Goal: Entertainment & Leisure: Consume media (video, audio)

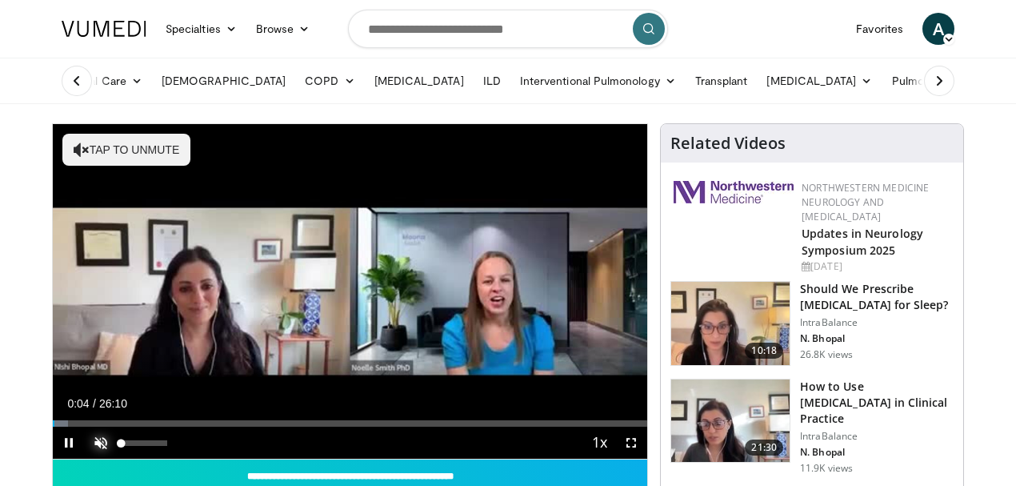
click at [85, 458] on span "Video Player" at bounding box center [101, 442] width 32 height 32
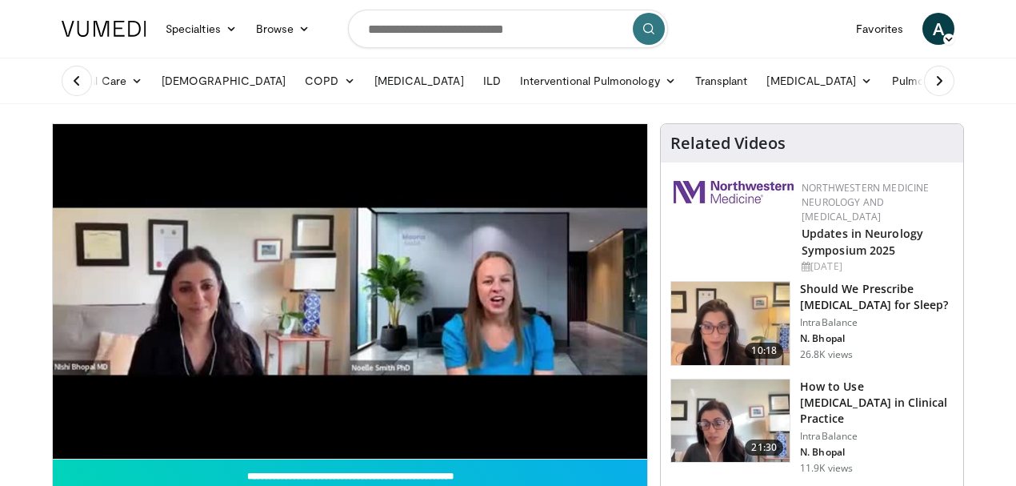
click at [60, 452] on div "10 seconds Tap to unmute" at bounding box center [350, 291] width 594 height 334
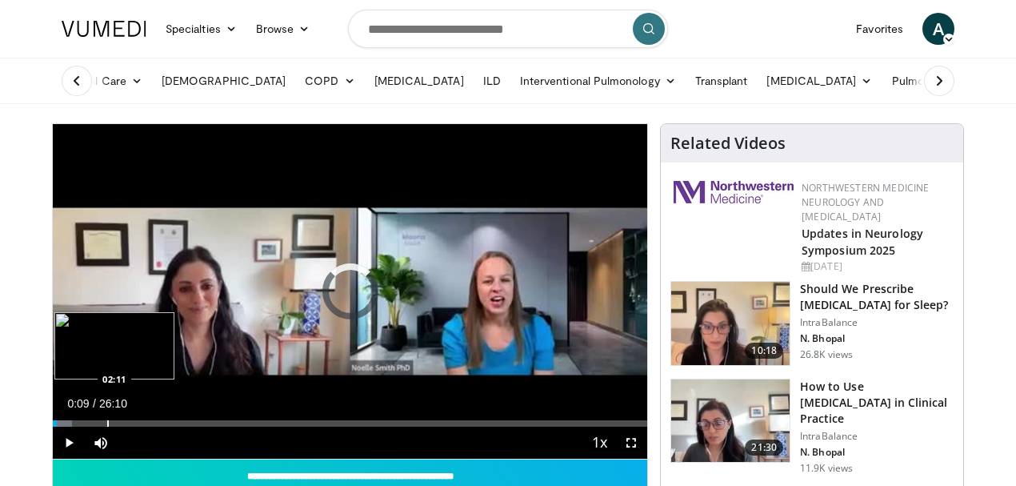
click at [107, 426] on div "Progress Bar" at bounding box center [108, 423] width 2 height 6
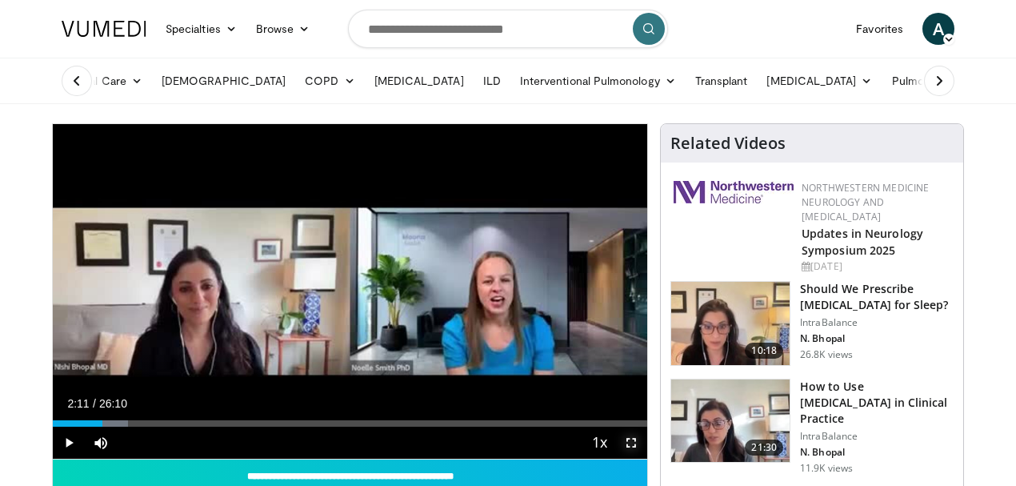
click at [644, 458] on span "Video Player" at bounding box center [631, 442] width 32 height 32
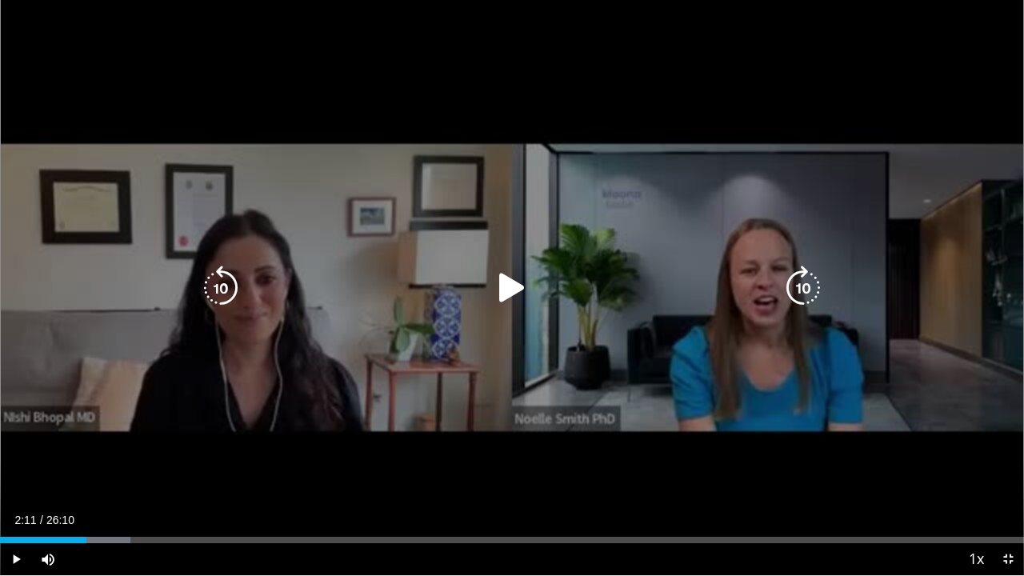
click at [494, 286] on icon "Video Player" at bounding box center [512, 288] width 45 height 45
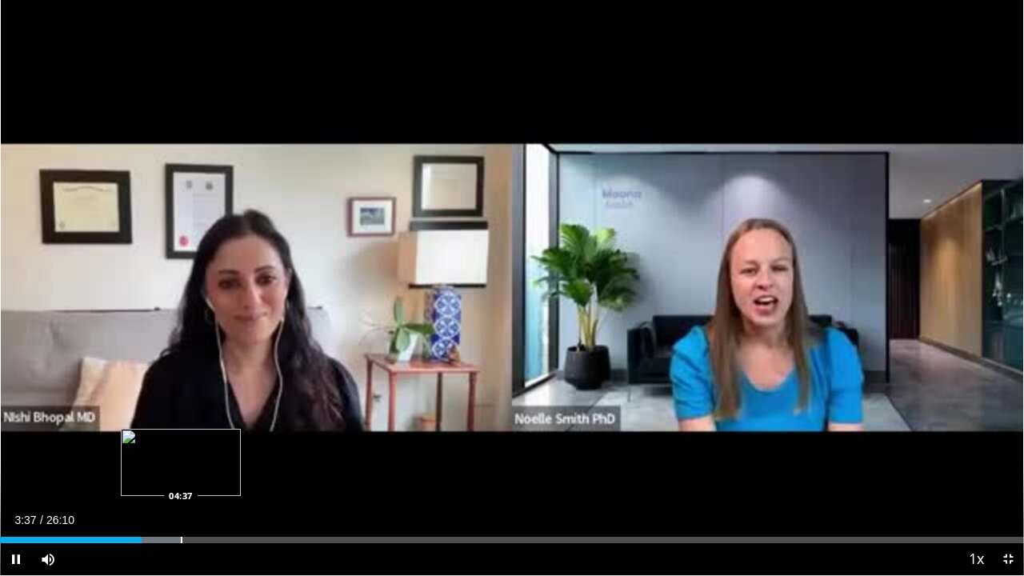
click at [178, 536] on div "Loaded : 17.80% 03:37 04:37" at bounding box center [512, 535] width 1024 height 15
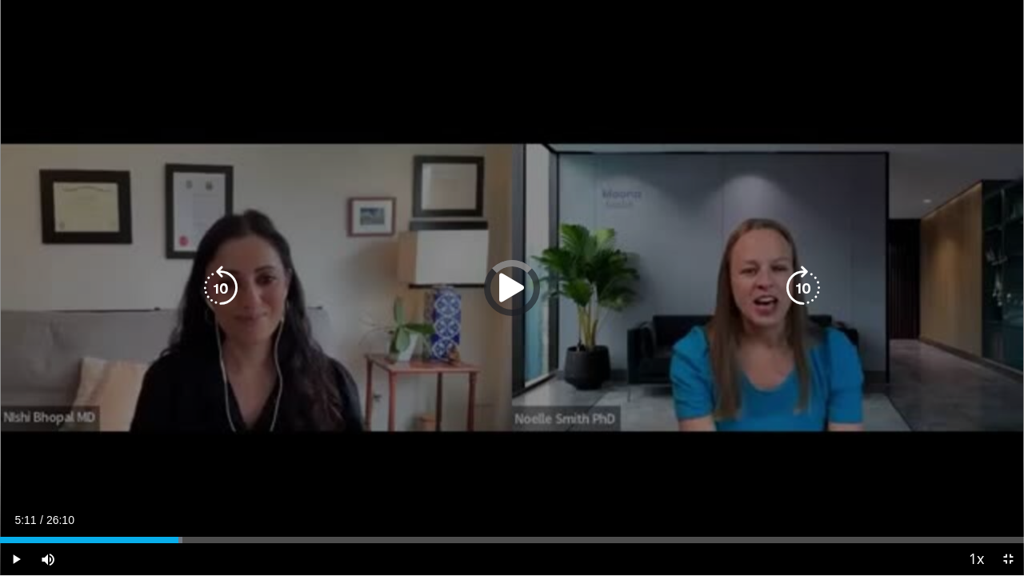
click at [203, 534] on div "Loaded : 17.80% 04:34 05:10" at bounding box center [512, 535] width 1024 height 15
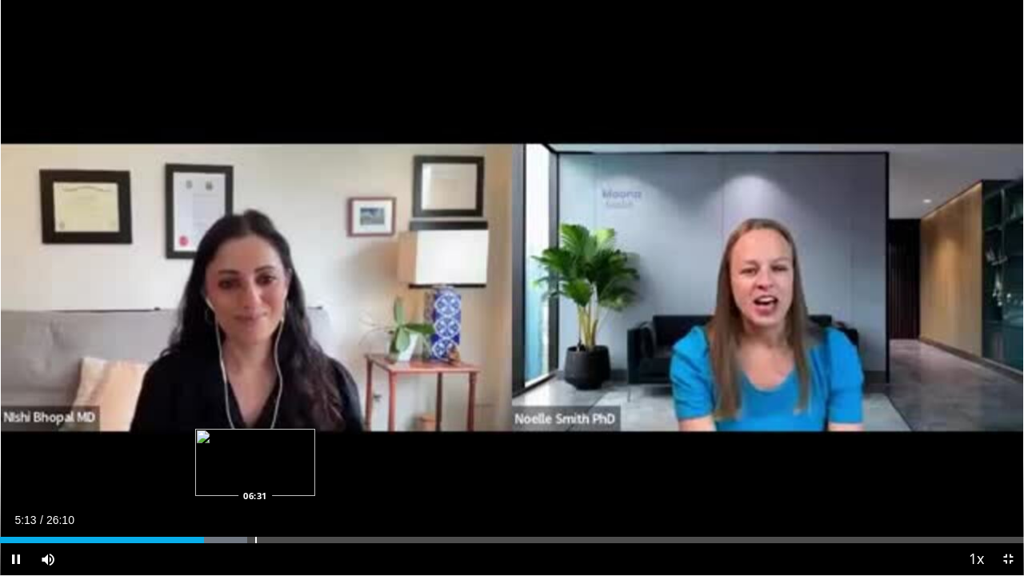
click at [255, 533] on div "Loaded : 24.15% 05:13 06:31" at bounding box center [512, 535] width 1024 height 15
click at [342, 540] on div "Progress Bar" at bounding box center [343, 540] width 2 height 6
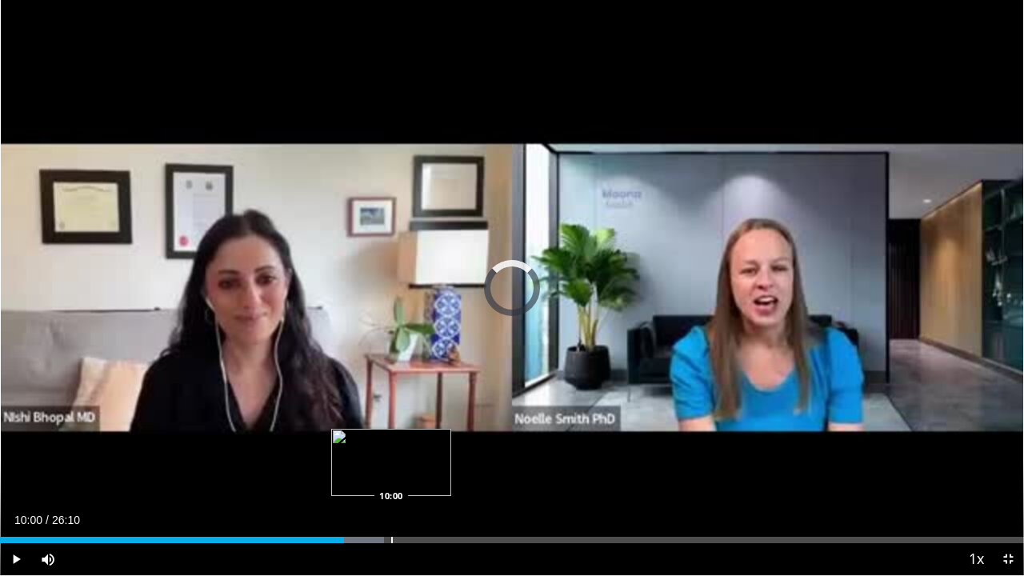
click at [391, 535] on div "Loaded : 37.50% 10:00 10:00" at bounding box center [512, 535] width 1024 height 15
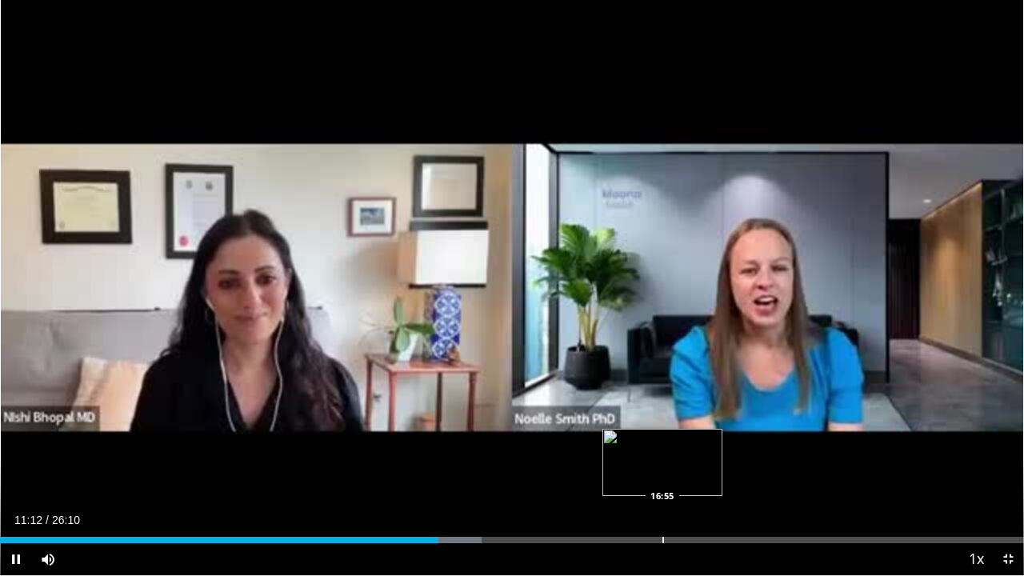
click at [662, 530] on div "Loaded : 47.04% 11:13 16:55" at bounding box center [512, 535] width 1024 height 15
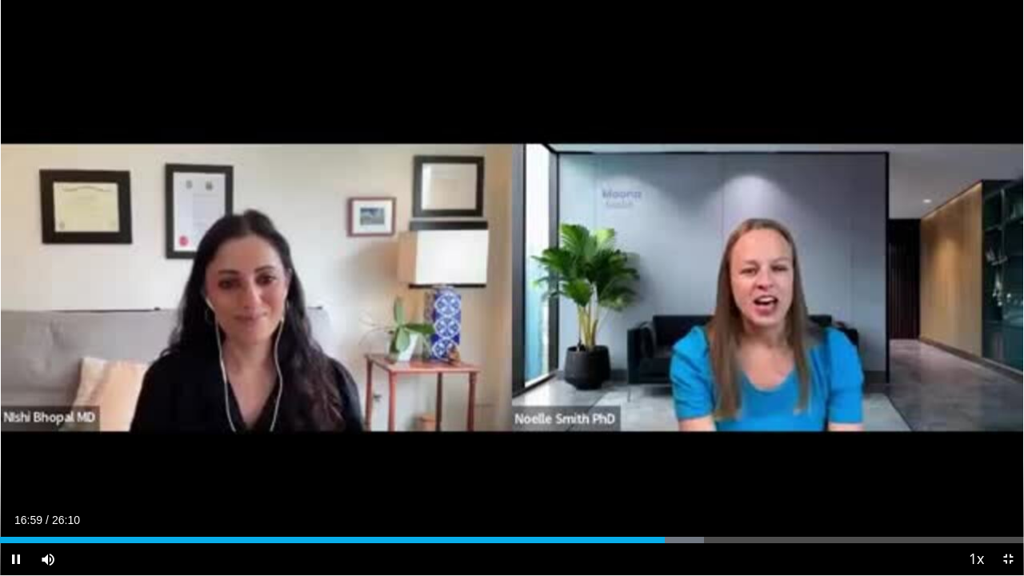
click at [704, 543] on div "Current Time 16:59 / Duration 26:10 Pause Skip Backward Skip Forward Mute 0% Lo…" at bounding box center [512, 559] width 1024 height 32
click at [759, 542] on div "Progress Bar" at bounding box center [823, 540] width 2 height 6
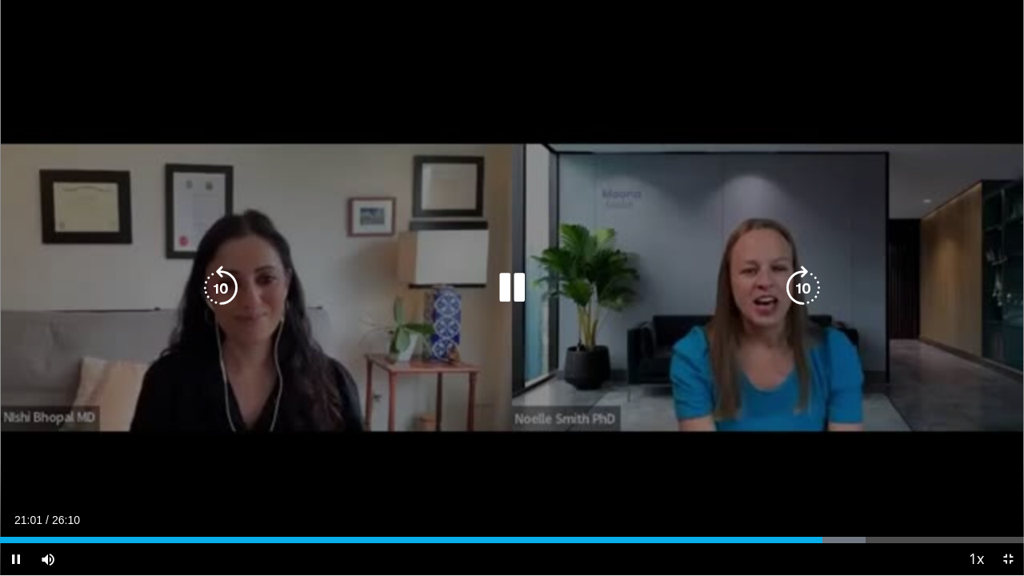
click at [759, 544] on div "Current Time 21:01 / Duration 26:10 Pause Skip Backward Skip Forward Mute 0% Lo…" at bounding box center [512, 559] width 1024 height 32
click at [759, 560] on span "Video Player" at bounding box center [1008, 559] width 32 height 32
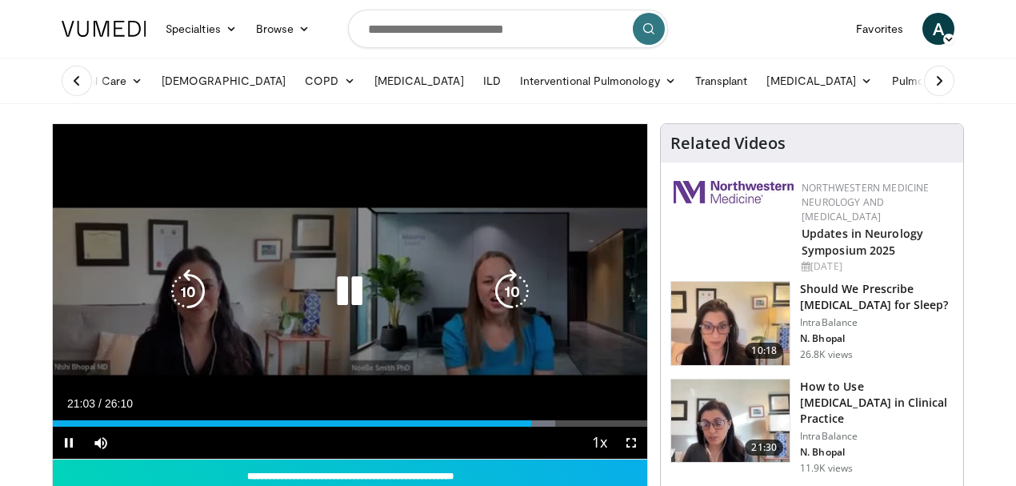
click at [472, 269] on div "10 seconds Tap to unmute" at bounding box center [350, 291] width 594 height 334
